Goal: Entertainment & Leisure: Consume media (video, audio)

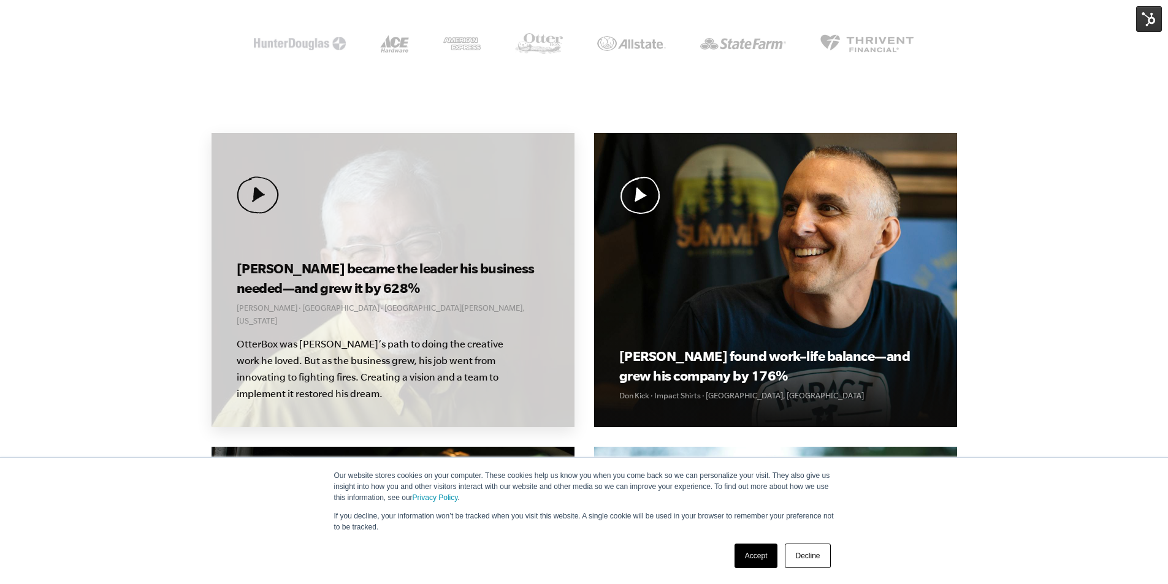
scroll to position [307, 0]
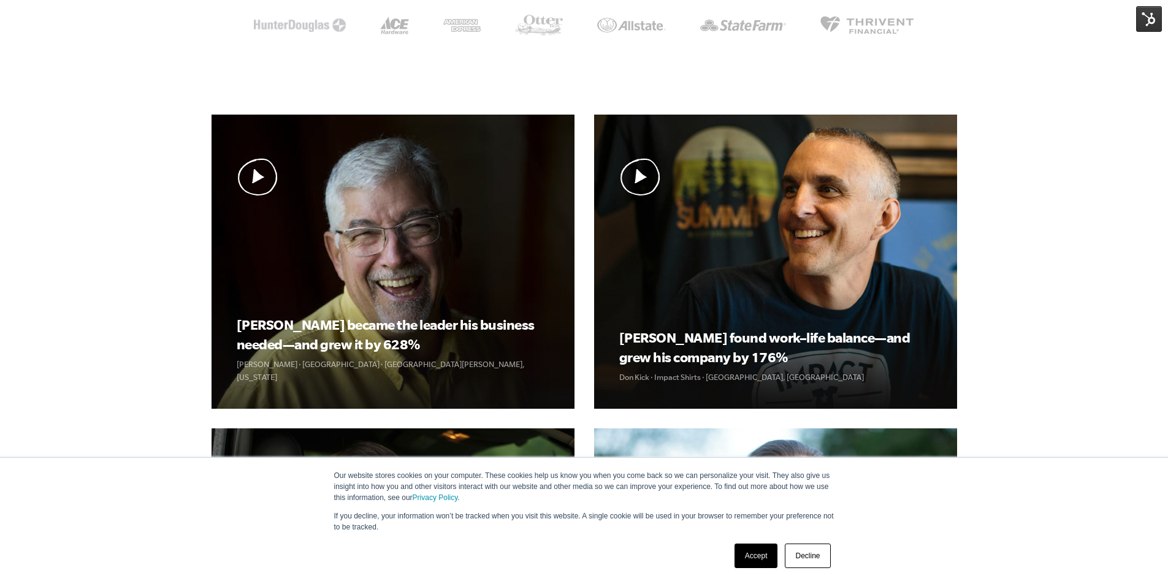
click at [755, 554] on link "Accept" at bounding box center [757, 556] width 44 height 25
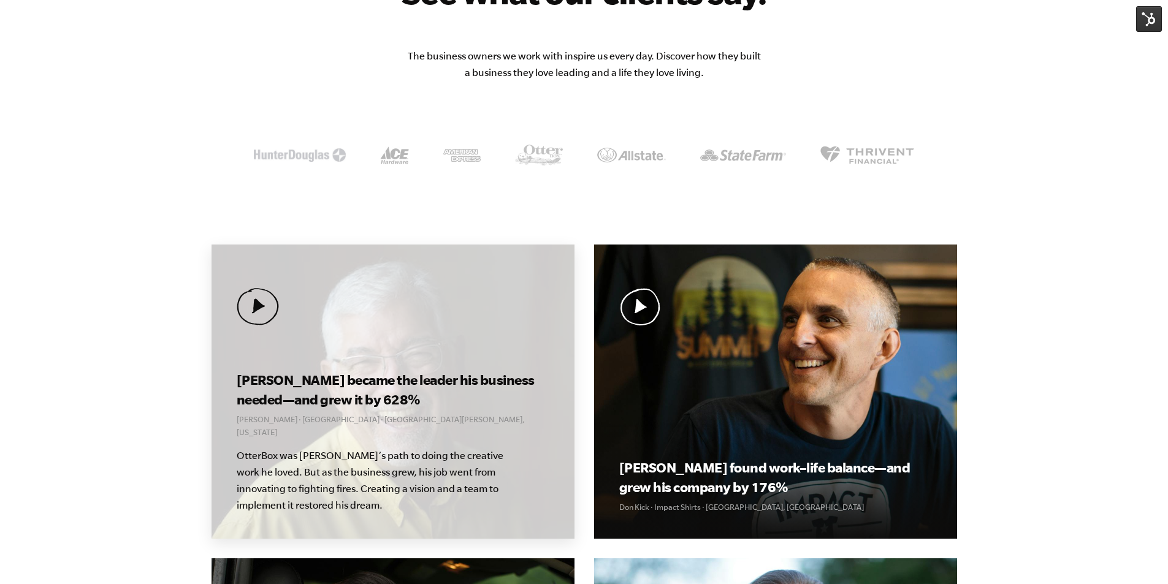
scroll to position [245, 0]
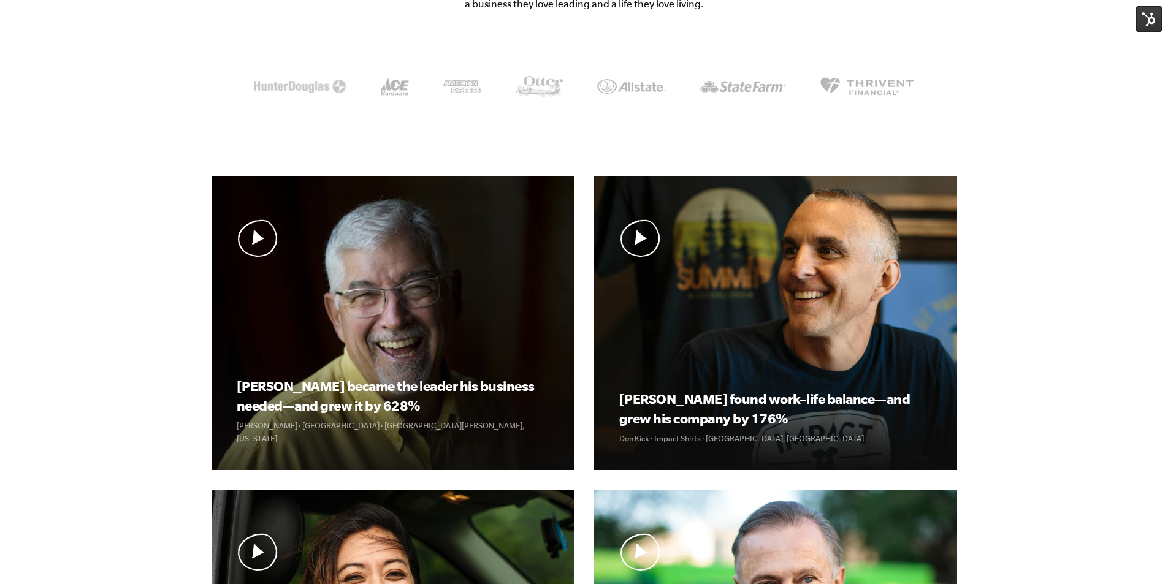
click at [1146, 25] on img at bounding box center [1149, 19] width 26 height 26
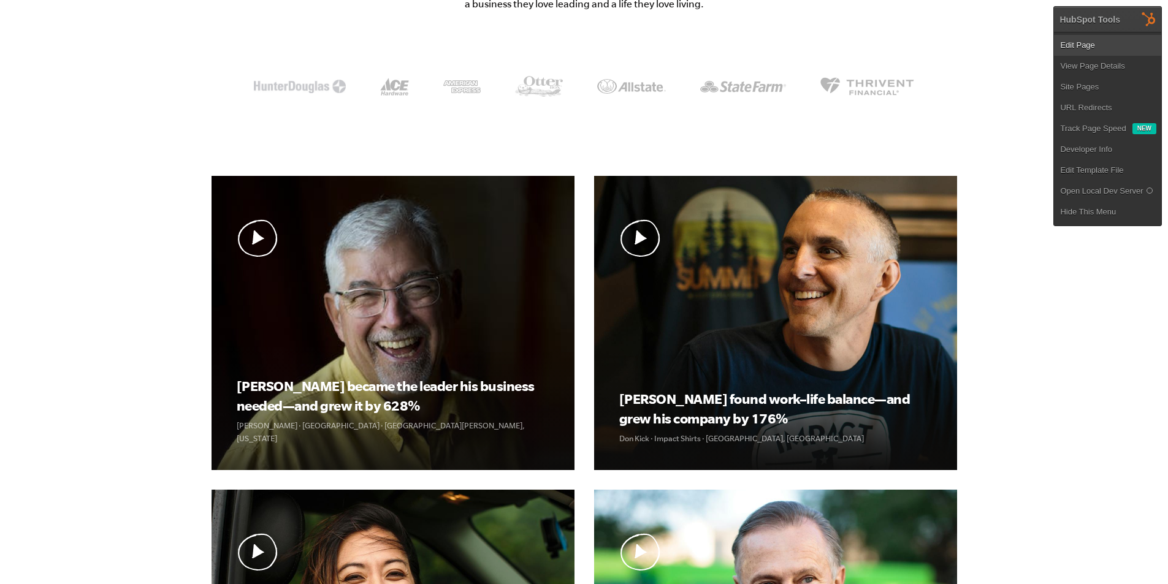
click at [1126, 43] on link "Edit Page" at bounding box center [1107, 45] width 107 height 21
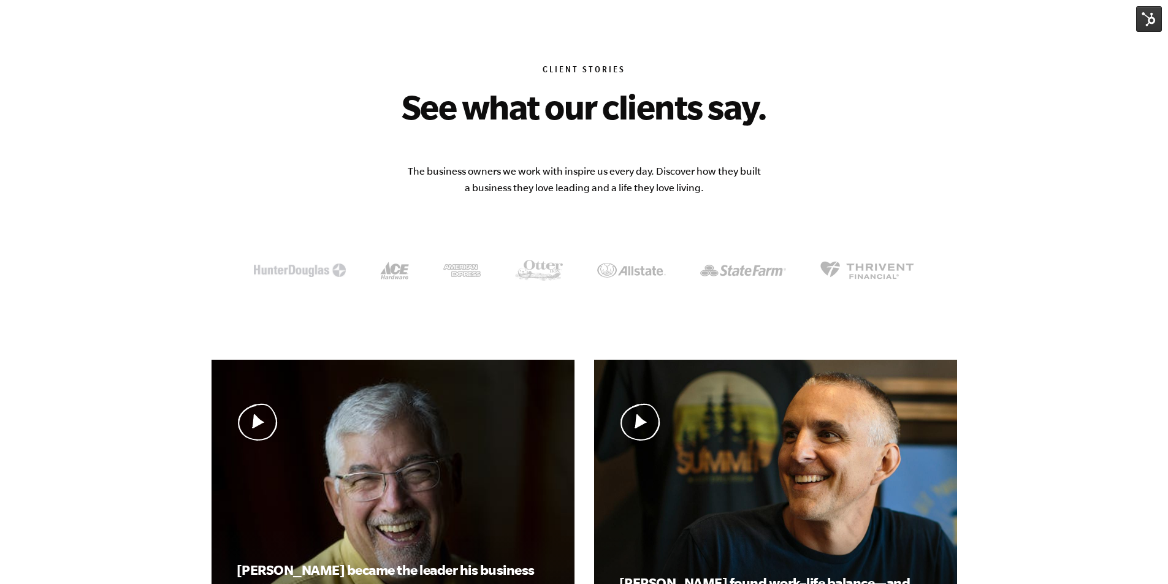
scroll to position [0, 0]
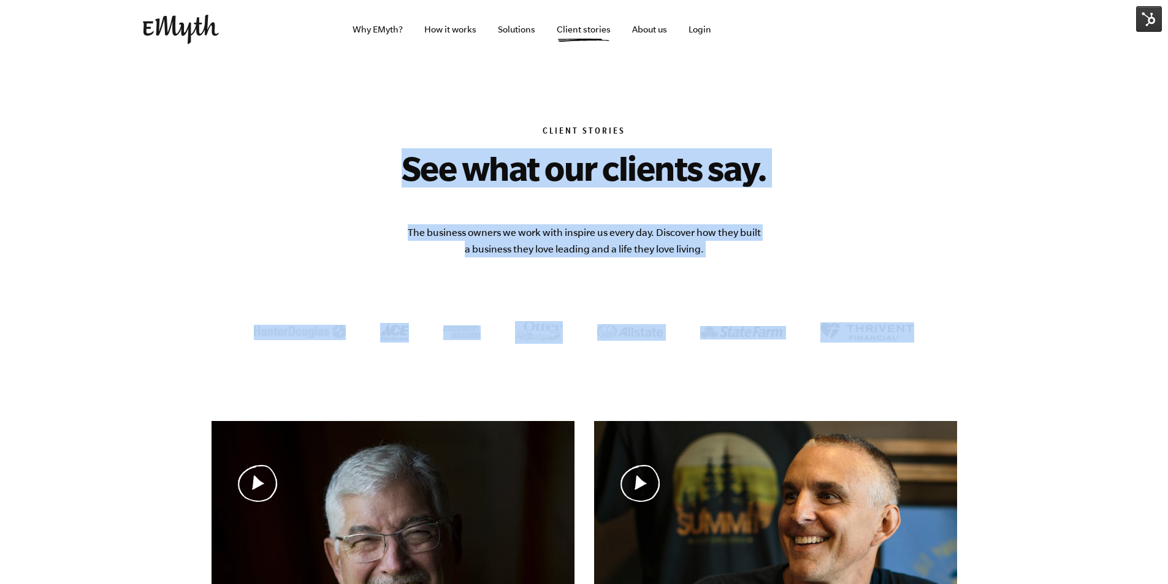
drag, startPoint x: 381, startPoint y: 161, endPoint x: 979, endPoint y: 342, distance: 624.8
click at [979, 342] on body "Our website stores cookies on your computer. These cookies help us know you whe…" at bounding box center [584, 292] width 1168 height 584
drag, startPoint x: 534, startPoint y: 120, endPoint x: 1053, endPoint y: 430, distance: 604.2
click at [1066, 432] on body "Our website stores cookies on your computer. These cookies help us know you whe…" at bounding box center [584, 292] width 1168 height 584
click at [840, 180] on h2 "See what our clients say." at bounding box center [584, 167] width 522 height 39
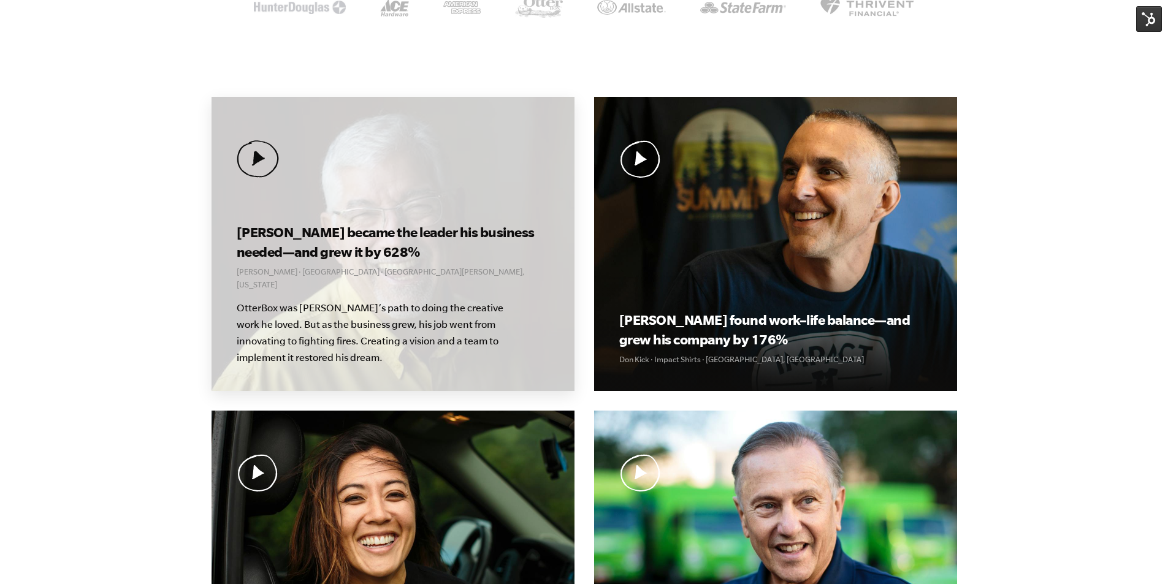
scroll to position [307, 0]
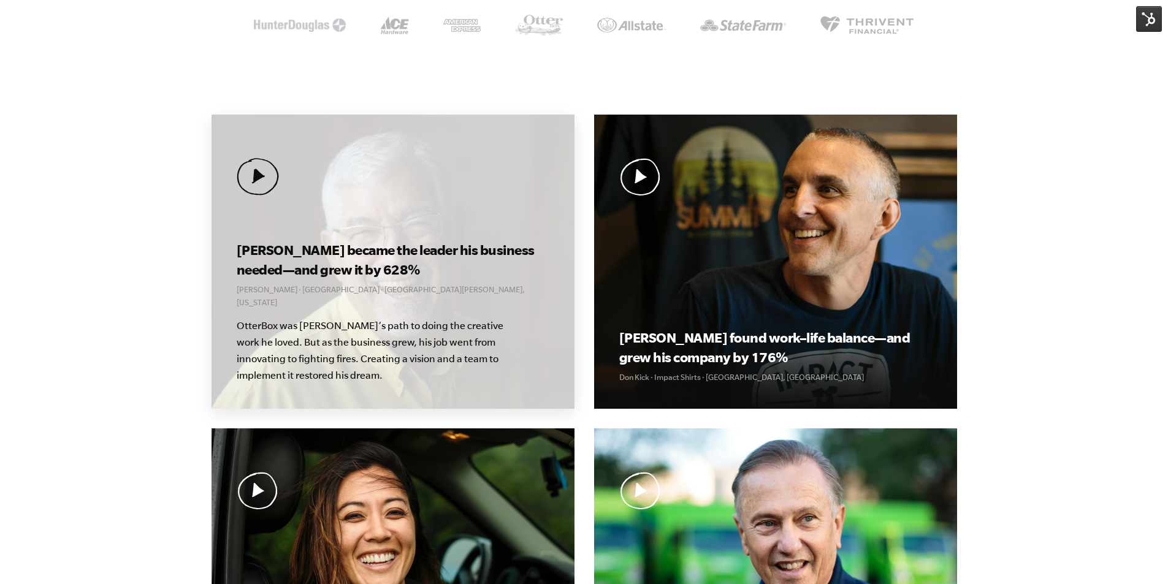
click at [251, 187] on img at bounding box center [258, 176] width 42 height 37
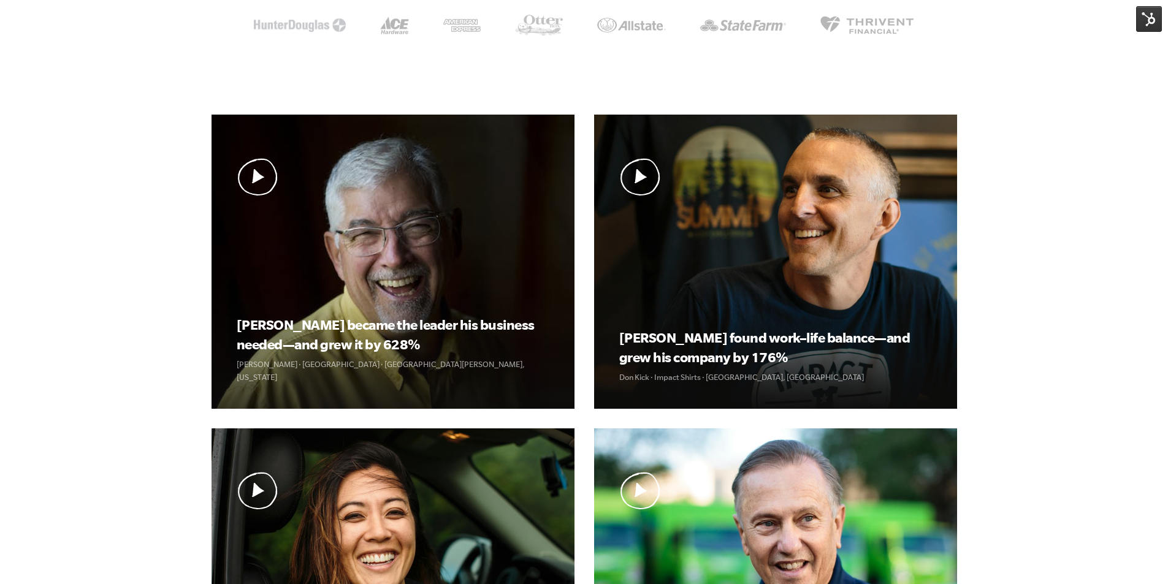
scroll to position [304, 0]
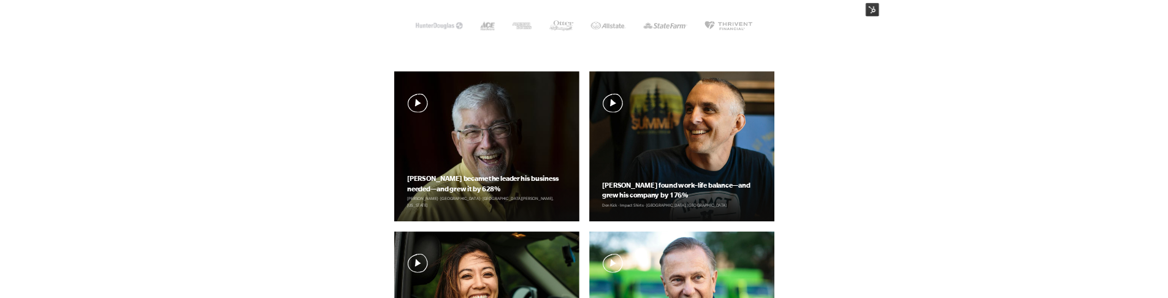
scroll to position [243, 0]
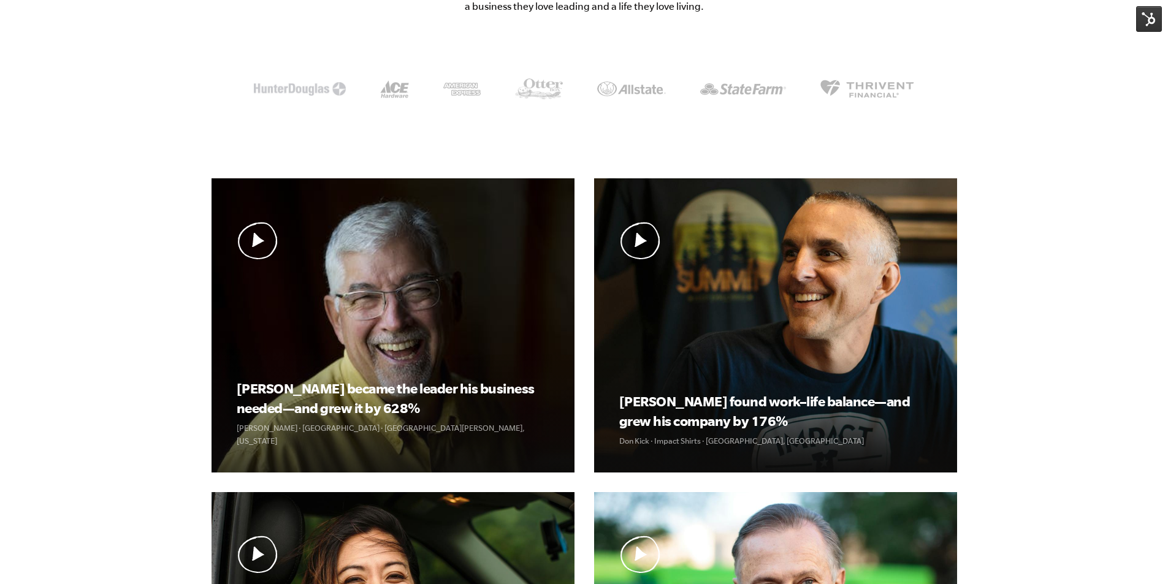
click at [1152, 24] on img at bounding box center [1149, 19] width 26 height 26
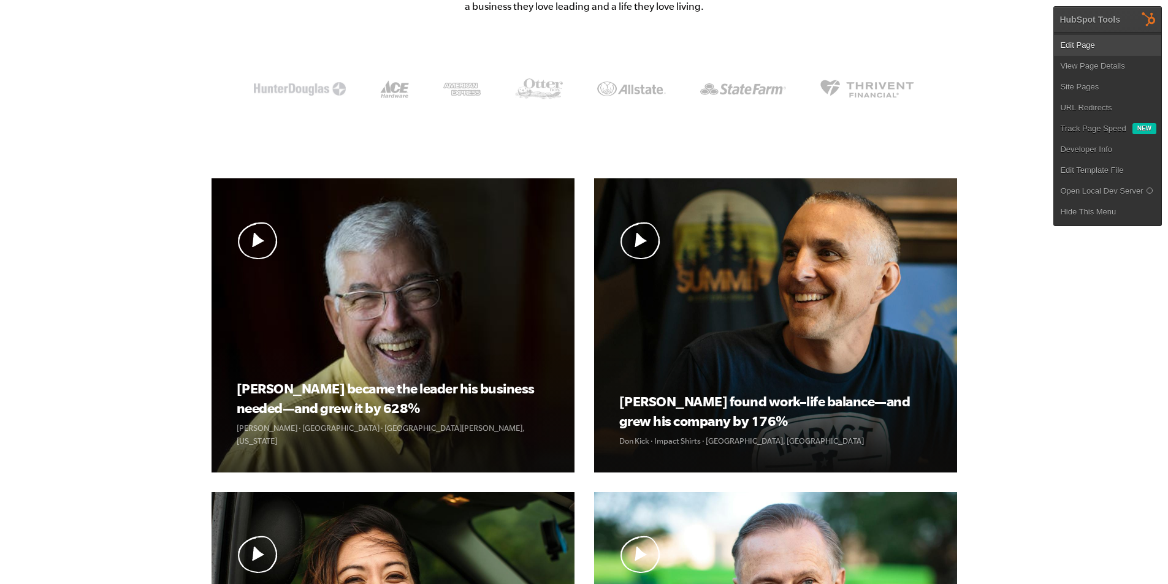
click at [1101, 41] on link "Edit Page" at bounding box center [1107, 45] width 107 height 21
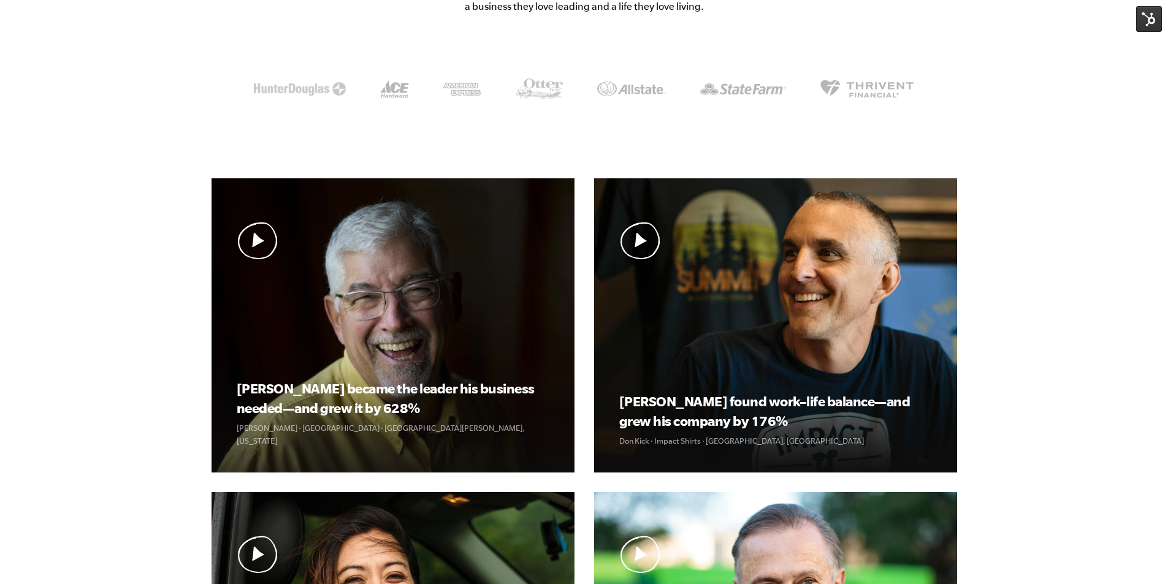
drag, startPoint x: 957, startPoint y: 429, endPoint x: 963, endPoint y: 428, distance: 6.2
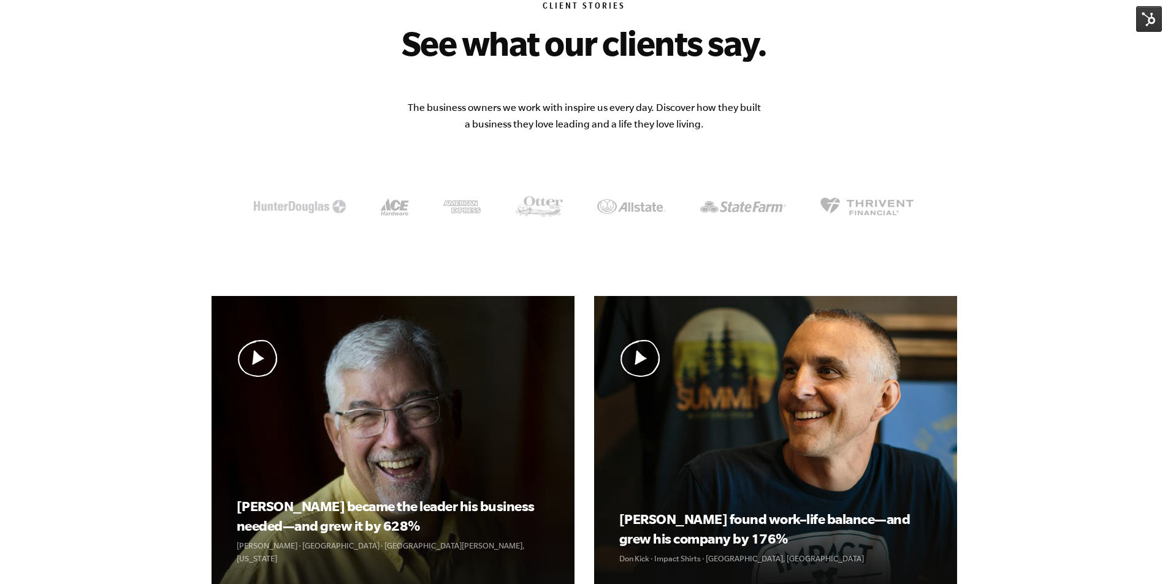
scroll to position [123, 0]
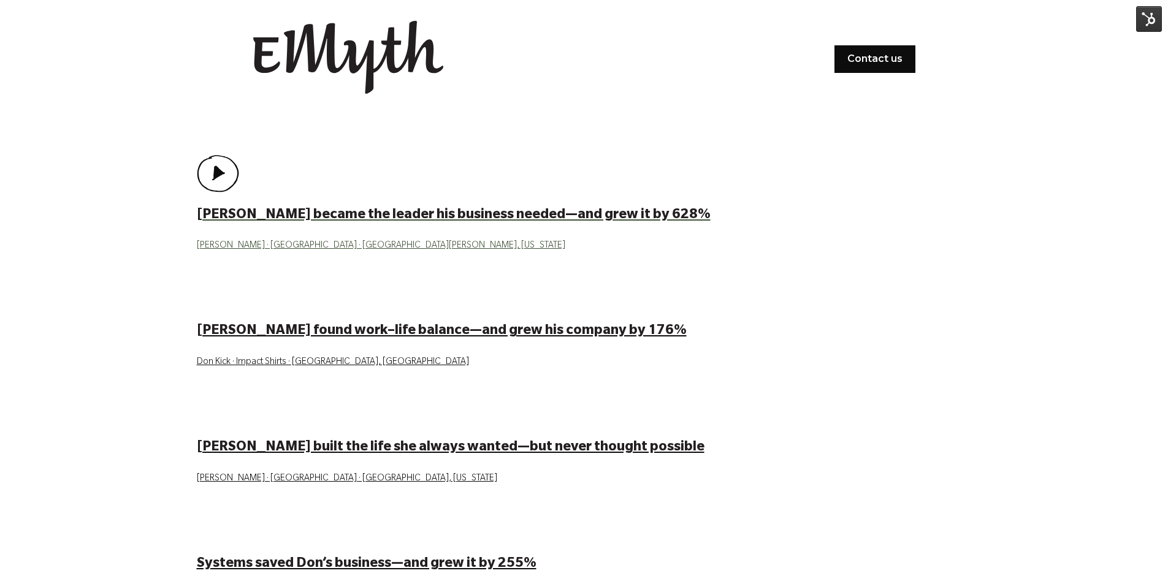
click at [224, 173] on img at bounding box center [218, 173] width 42 height 37
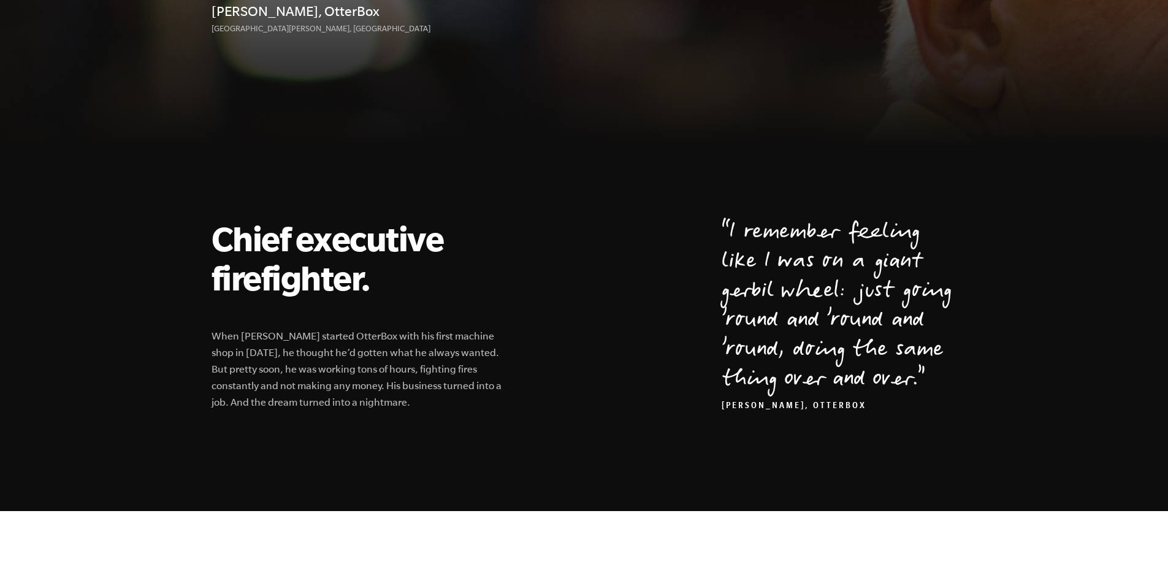
scroll to position [491, 0]
